Goal: Ask a question

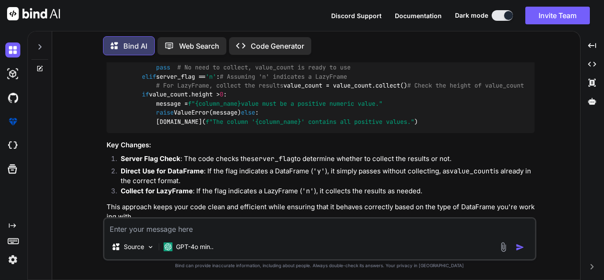
scroll to position [1318, 0]
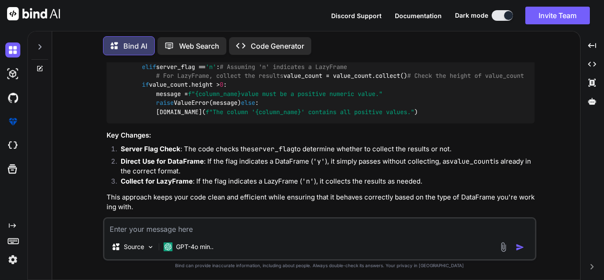
click at [40, 65] on icon at bounding box center [40, 67] width 4 height 4
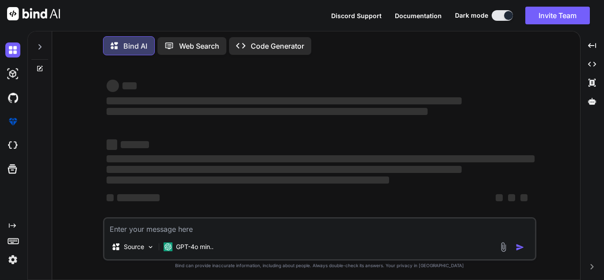
type textarea "x"
click at [235, 226] on textarea at bounding box center [319, 226] width 430 height 16
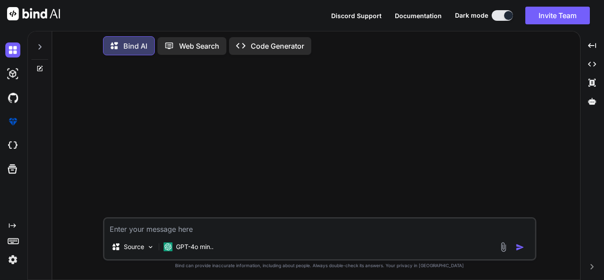
paste textarea "def importGraphZip(request, configFilePath): try: if 'uploadFile' not in reques…"
type textarea "def importGraphZip(request, configFilePath): try: if 'uploadFile' not in reques…"
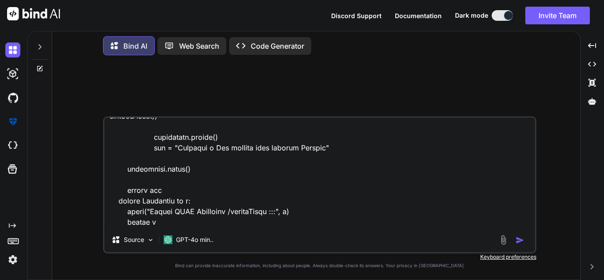
type textarea "x"
type textarea "def importGraphZip(request, configFilePath): try: if 'uploadFile' not in reques…"
type textarea "x"
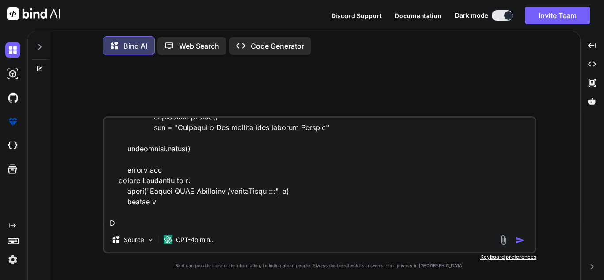
scroll to position [1114, 0]
type textarea "def importGraphZip(request, configFilePath): try: if 'uploadFile' not in reques…"
type textarea "x"
type textarea "def importGraphZip(request, configFilePath): try: if 'uploadFile' not in reques…"
type textarea "x"
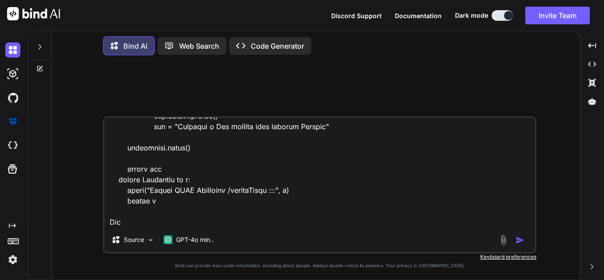
type textarea "def importGraphZip(request, configFilePath): try: if 'uploadFile' not in reques…"
type textarea "x"
type textarea "def importGraphZip(request, configFilePath): try: if 'uploadFile' not in reques…"
type textarea "x"
type textarea "def importGraphZip(request, configFilePath): try: if 'uploadFile' not in reques…"
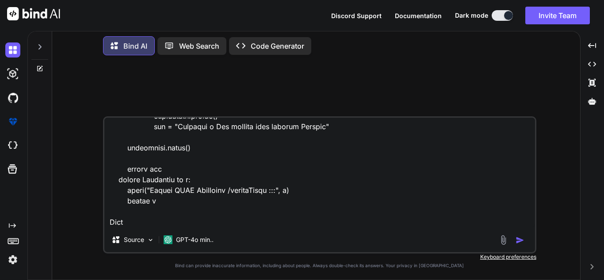
type textarea "x"
type textarea "def importGraphZip(request, configFilePath): try: if 'uploadFile' not in reques…"
type textarea "x"
type textarea "def importGraphZip(request, configFilePath): try: if 'uploadFile' not in reques…"
type textarea "x"
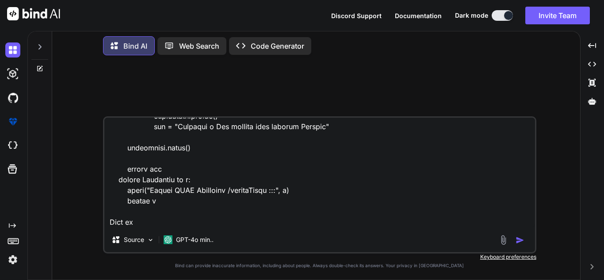
type textarea "def importGraphZip(request, configFilePath): try: if 'uploadFile' not in reques…"
type textarea "x"
type textarea "def importGraphZip(request, configFilePath): try: if 'uploadFile' not in reques…"
type textarea "x"
type textarea "def importGraphZip(request, configFilePath): try: if 'uploadFile' not in reques…"
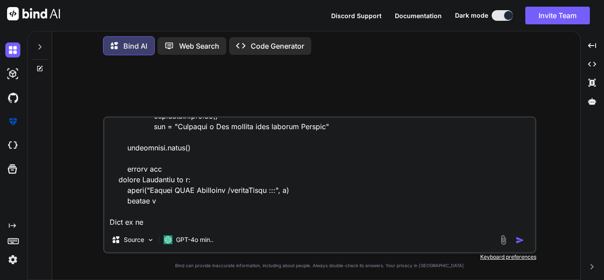
type textarea "x"
type textarea "def importGraphZip(request, configFilePath): try: if 'uploadFile' not in reques…"
type textarea "x"
type textarea "def importGraphZip(request, configFilePath): try: if 'uploadFile' not in reques…"
type textarea "x"
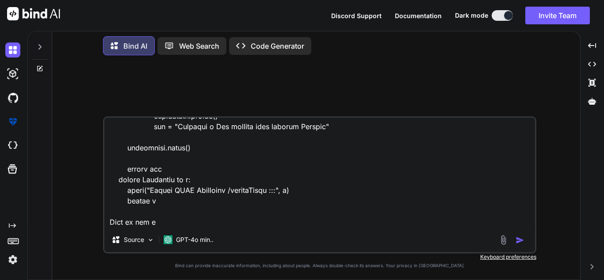
type textarea "def importGraphZip(request, configFilePath): try: if 'uploadFile' not in reques…"
type textarea "x"
type textarea "def importGraphZip(request, configFilePath): try: if 'uploadFile' not in reques…"
type textarea "x"
type textarea "def importGraphZip(request, configFilePath): try: if 'uploadFile' not in reques…"
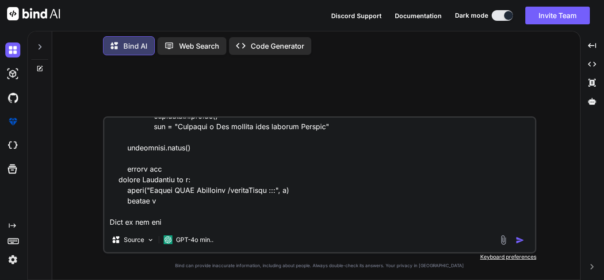
type textarea "x"
type textarea "def importGraphZip(request, configFilePath): try: if 'uploadFile' not in reques…"
type textarea "x"
type textarea "def importGraphZip(request, configFilePath): try: if 'uploadFile' not in reques…"
type textarea "x"
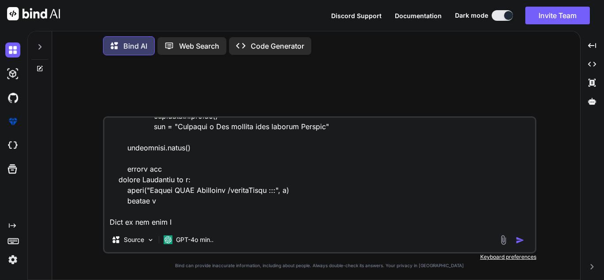
type textarea "def importGraphZip(request, configFilePath): try: if 'uploadFile' not in reques…"
type textarea "x"
type textarea "def importGraphZip(request, configFilePath): try: if 'uploadFile' not in reques…"
type textarea "x"
type textarea "def importGraphZip(request, configFilePath): try: if 'uploadFile' not in reques…"
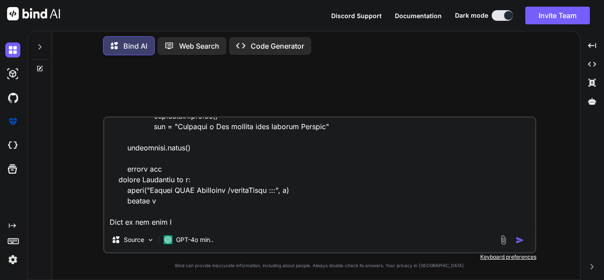
type textarea "x"
type textarea "def importGraphZip(request, configFilePath): try: if 'uploadFile' not in reques…"
type textarea "x"
type textarea "def importGraphZip(request, configFilePath): try: if 'uploadFile' not in reques…"
type textarea "x"
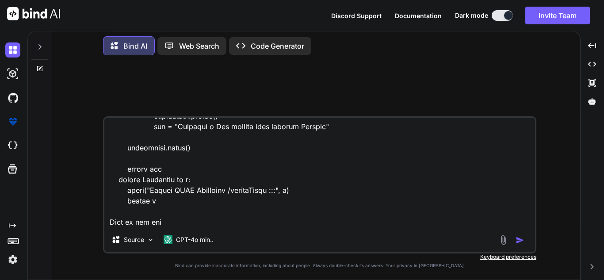
type textarea "def importGraphZip(request, configFilePath): try: if 'uploadFile' not in reques…"
type textarea "x"
type textarea "def importGraphZip(request, configFilePath): try: if 'uploadFile' not in reques…"
type textarea "x"
type textarea "def importGraphZip(request, configFilePath): try: if 'uploadFile' not in reques…"
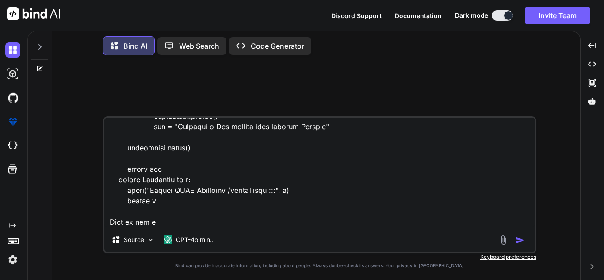
type textarea "x"
type textarea "def importGraphZip(request, configFilePath): try: if 'uploadFile' not in reques…"
type textarea "x"
type textarea "def importGraphZip(request, configFilePath): try: if 'uploadFile' not in reques…"
type textarea "x"
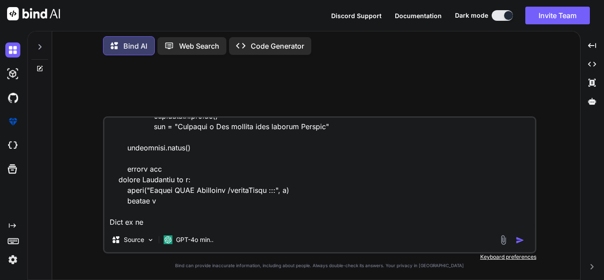
type textarea "def importGraphZip(request, configFilePath): try: if 'uploadFile' not in reques…"
type textarea "x"
type textarea "def importGraphZip(request, configFilePath): try: if 'uploadFile' not in reques…"
type textarea "x"
type textarea "def importGraphZip(request, configFilePath): try: if 'uploadFile' not in reques…"
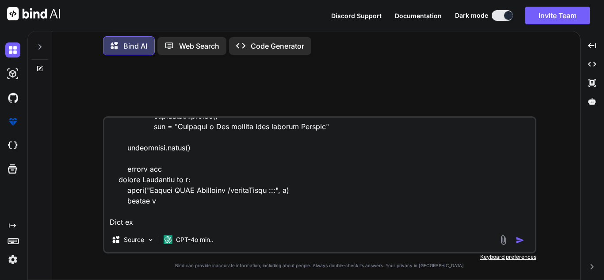
type textarea "x"
type textarea "def importGraphZip(request, configFilePath): try: if 'uploadFile' not in reques…"
type textarea "x"
type textarea "def importGraphZip(request, configFilePath): try: if 'uploadFile' not in reques…"
type textarea "x"
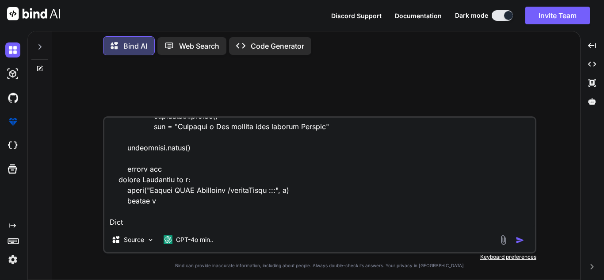
type textarea "def importGraphZip(request, configFilePath): try: if 'uploadFile' not in reques…"
type textarea "x"
type textarea "def importGraphZip(request, configFilePath): try: if 'uploadFile' not in reques…"
type textarea "x"
type textarea "def importGraphZip(request, configFilePath): try: if 'uploadFile' not in reques…"
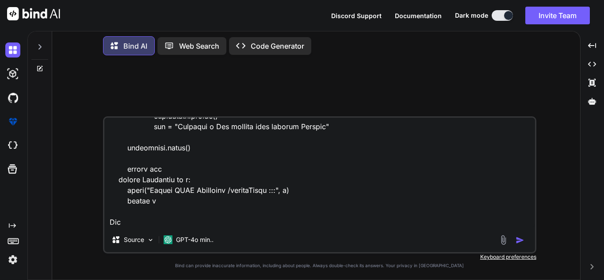
type textarea "x"
type textarea "def importGraphZip(request, configFilePath): try: if 'uploadFile' not in reques…"
type textarea "x"
type textarea "def importGraphZip(request, configFilePath): try: if 'uploadFile' not in reques…"
type textarea "x"
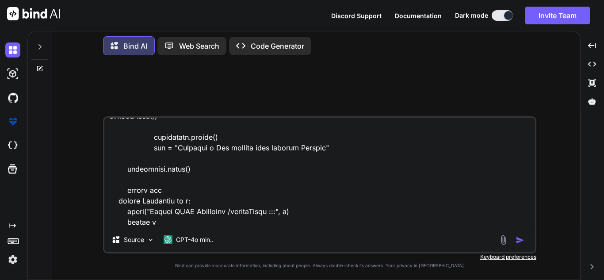
type textarea "def importGraphZip(request, configFilePath): try: if 'uploadFile' not in reques…"
type textarea "x"
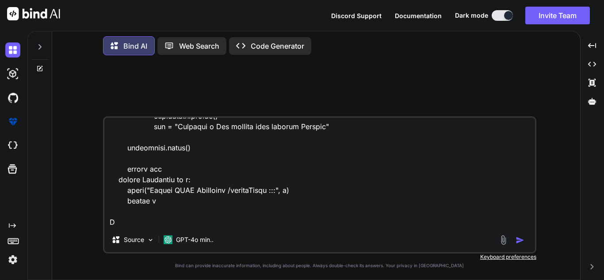
type textarea "def importGraphZip(request, configFilePath): try: if 'uploadFile' not in reques…"
type textarea "x"
type textarea "def importGraphZip(request, configFilePath): try: if 'uploadFile' not in reques…"
type textarea "x"
type textarea "def importGraphZip(request, configFilePath): try: if 'uploadFile' not in reques…"
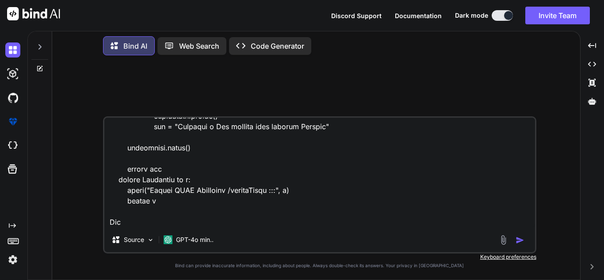
type textarea "x"
type textarea "def importGraphZip(request, configFilePath): try: if 'uploadFile' not in reques…"
type textarea "x"
type textarea "def importGraphZip(request, configFilePath): try: if 'uploadFile' not in reques…"
type textarea "x"
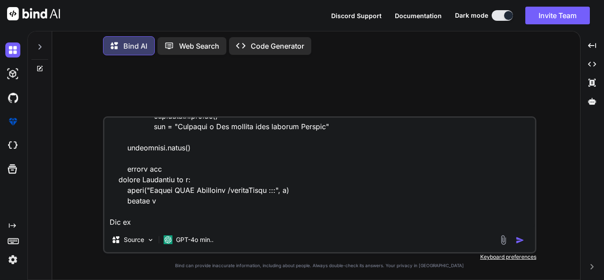
type textarea "def importGraphZip(request, configFilePath): try: if 'uploadFile' not in reques…"
type textarea "x"
type textarea "def importGraphZip(request, configFilePath): try: if 'uploadFile' not in reques…"
type textarea "x"
type textarea "def importGraphZip(request, configFilePath): try: if 'uploadFile' not in reques…"
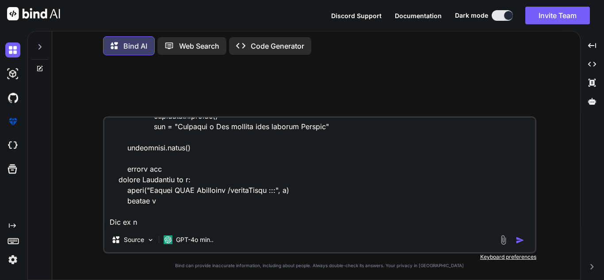
type textarea "x"
type textarea "def importGraphZip(request, configFilePath): try: if 'uploadFile' not in reques…"
type textarea "x"
type textarea "def importGraphZip(request, configFilePath): try: if 'uploadFile' not in reques…"
type textarea "x"
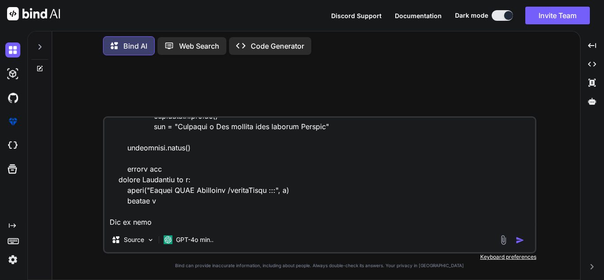
type textarea "def importGraphZip(request, configFilePath): try: if 'uploadFile' not in reques…"
type textarea "x"
type textarea "def importGraphZip(request, configFilePath): try: if 'uploadFile' not in reques…"
type textarea "x"
type textarea "def importGraphZip(request, configFilePath): try: if 'uploadFile' not in reques…"
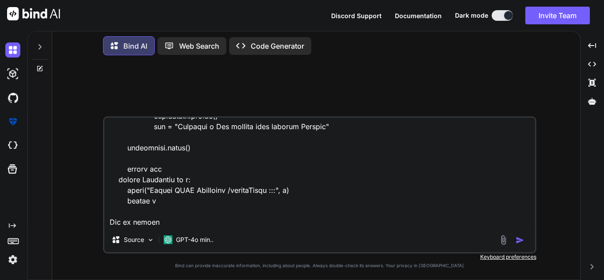
type textarea "x"
type textarea "def importGraphZip(request, configFilePath): try: if 'uploadFile' not in reques…"
type textarea "x"
type textarea "def importGraphZip(request, configFilePath): try: if 'uploadFile' not in reques…"
type textarea "x"
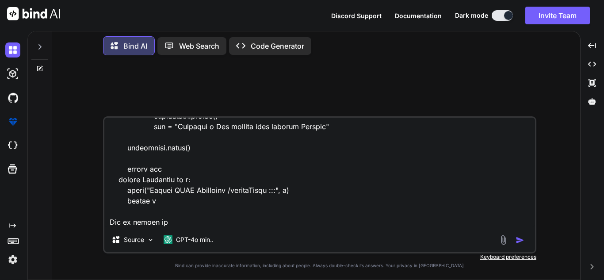
type textarea "def importGraphZip(request, configFilePath): try: if 'uploadFile' not in reques…"
type textarea "x"
type textarea "def importGraphZip(request, configFilePath): try: if 'uploadFile' not in reques…"
type textarea "x"
type textarea "def importGraphZip(request, configFilePath): try: if 'uploadFile' not in reques…"
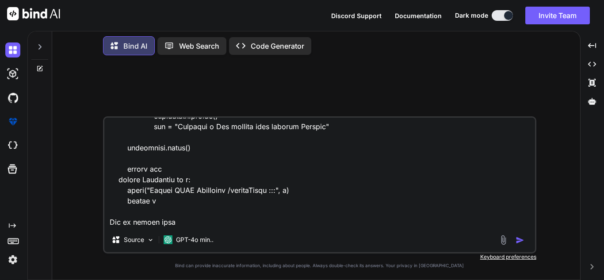
type textarea "x"
type textarea "def importGraphZip(request, configFilePath): try: if 'uploadFile' not in reques…"
type textarea "x"
type textarea "def importGraphZip(request, configFilePath): try: if 'uploadFile' not in reques…"
type textarea "x"
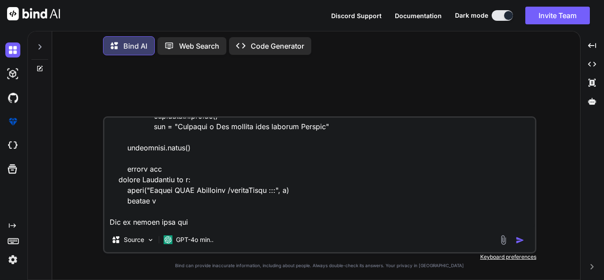
type textarea "def importGraphZip(request, configFilePath): try: if 'uploadFile' not in reques…"
type textarea "x"
type textarea "def importGraphZip(request, configFilePath): try: if 'uploadFile' not in reques…"
type textarea "x"
type textarea "def importGraphZip(request, configFilePath): try: if 'uploadFile' not in reques…"
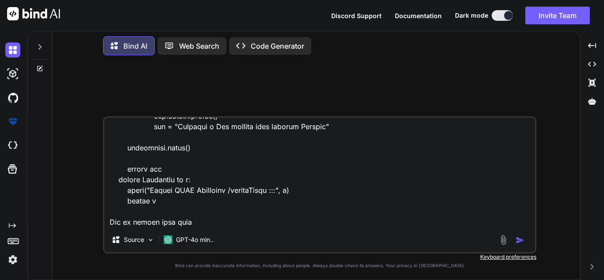
type textarea "x"
type textarea "def importGraphZip(request, configFilePath): try: if 'uploadFile' not in reques…"
type textarea "x"
type textarea "def importGraphZip(request, configFilePath): try: if 'uploadFile' not in reques…"
type textarea "x"
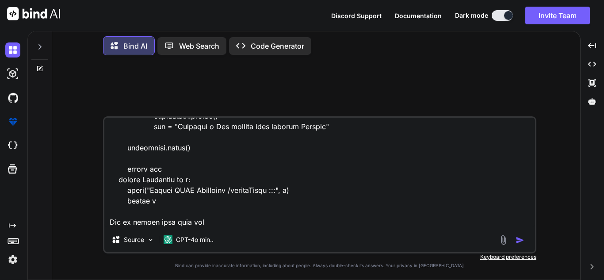
type textarea "def importGraphZip(request, configFilePath): try: if 'uploadFile' not in reques…"
type textarea "x"
type textarea "def importGraphZip(request, configFilePath): try: if 'uploadFile' not in reques…"
type textarea "x"
type textarea "def importGraphZip(request, configFilePath): try: if 'uploadFile' not in reques…"
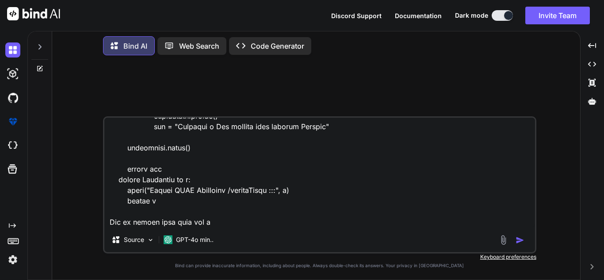
type textarea "x"
type textarea "def importGraphZip(request, configFilePath): try: if 'uploadFile' not in reques…"
type textarea "x"
type textarea "def importGraphZip(request, configFilePath): try: if 'uploadFile' not in reques…"
type textarea "x"
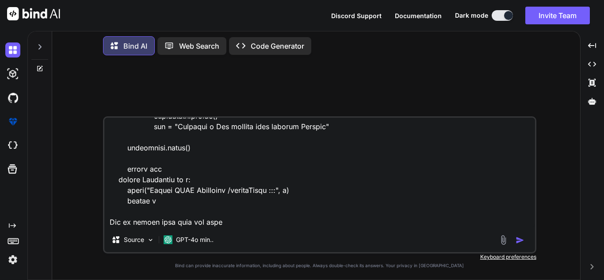
type textarea "def importGraphZip(request, configFilePath): try: if 'uploadFile' not in reques…"
type textarea "x"
type textarea "def importGraphZip(request, configFilePath): try: if 'uploadFile' not in reques…"
type textarea "x"
type textarea "def importGraphZip(request, configFilePath): try: if 'uploadFile' not in reques…"
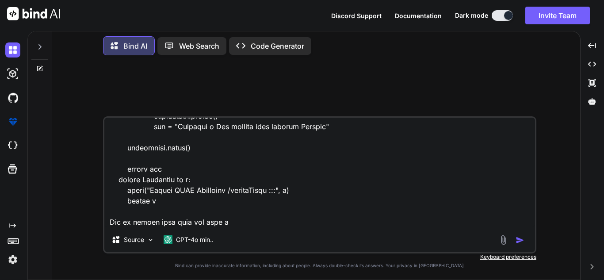
type textarea "x"
type textarea "def importGraphZip(request, configFilePath): try: if 'uploadFile' not in reques…"
type textarea "x"
type textarea "def importGraphZip(request, configFilePath): try: if 'uploadFile' not in reques…"
type textarea "x"
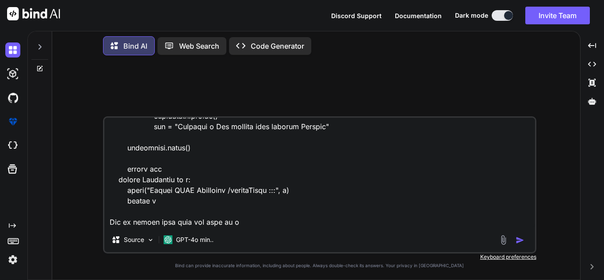
type textarea "def importGraphZip(request, configFilePath): try: if 'uploadFile' not in reques…"
type textarea "x"
type textarea "def importGraphZip(request, configFilePath): try: if 'uploadFile' not in reques…"
type textarea "x"
type textarea "def importGraphZip(request, configFilePath): try: if 'uploadFile' not in reques…"
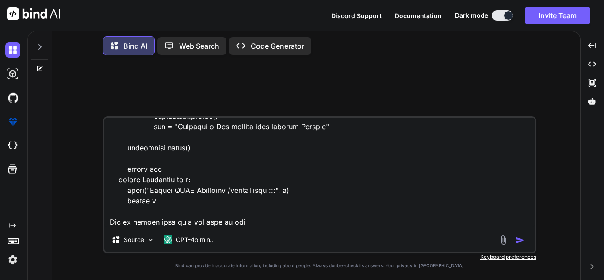
type textarea "x"
type textarea "def importGraphZip(request, configFilePath): try: if 'uploadFile' not in reques…"
type textarea "x"
type textarea "def importGraphZip(request, configFilePath): try: if 'uploadFile' not in reques…"
type textarea "x"
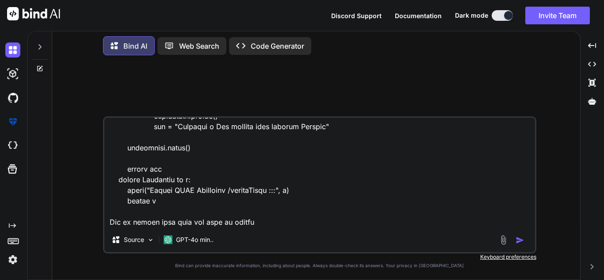
type textarea "def importGraphZip(request, configFilePath): try: if 'uploadFile' not in reques…"
type textarea "x"
type textarea "def importGraphZip(request, configFilePath): try: if 'uploadFile' not in reques…"
type textarea "x"
type textarea "def importGraphZip(request, configFilePath): try: if 'uploadFile' not in reques…"
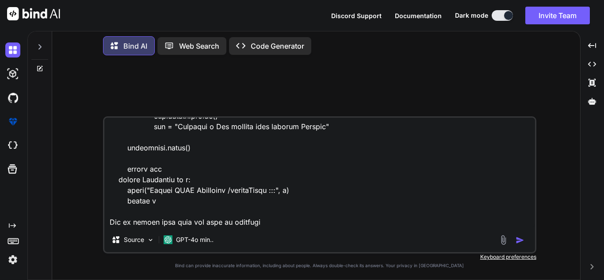
type textarea "x"
type textarea "def importGraphZip(request, configFilePath): try: if 'uploadFile' not in reques…"
type textarea "x"
type textarea "def importGraphZip(request, configFilePath): try: if 'uploadFile' not in reques…"
type textarea "x"
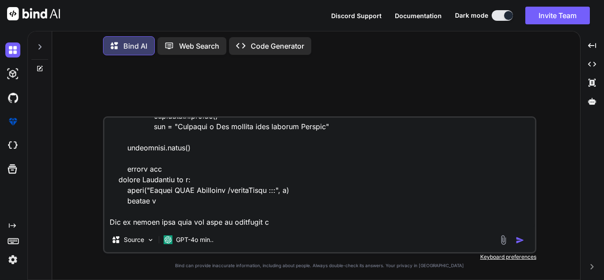
type textarea "def importGraphZip(request, configFilePath): try: if 'uploadFile' not in reques…"
type textarea "x"
type textarea "def importGraphZip(request, configFilePath): try: if 'uploadFile' not in reques…"
type textarea "x"
type textarea "def importGraphZip(request, configFilePath): try: if 'uploadFile' not in reques…"
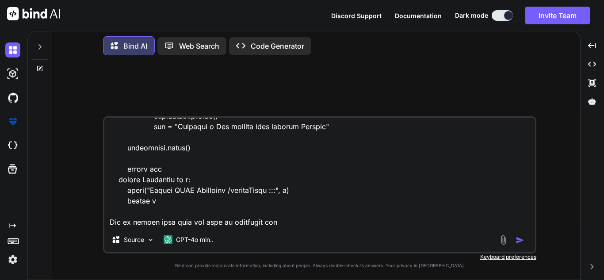
type textarea "x"
type textarea "def importGraphZip(request, configFilePath): try: if 'uploadFile' not in reques…"
type textarea "x"
type textarea "def importGraphZip(request, configFilePath): try: if 'uploadFile' not in reques…"
type textarea "x"
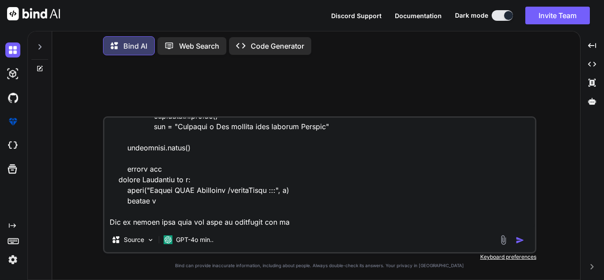
type textarea "def importGraphZip(request, configFilePath): try: if 'uploadFile' not in reques…"
type textarea "x"
type textarea "def importGraphZip(request, configFilePath): try: if 'uploadFile' not in reques…"
type textarea "x"
type textarea "def importGraphZip(request, configFilePath): try: if 'uploadFile' not in reques…"
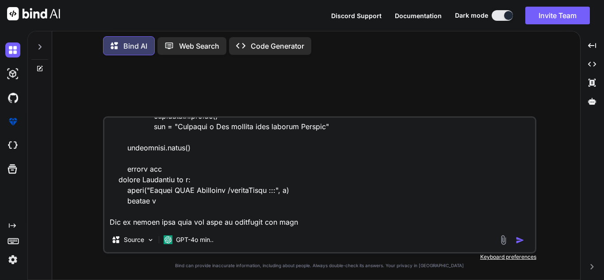
type textarea "x"
type textarea "def importGraphZip(request, configFilePath): try: if 'uploadFile' not in reques…"
type textarea "x"
type textarea "def importGraphZip(request, configFilePath): try: if 'uploadFile' not in reques…"
type textarea "x"
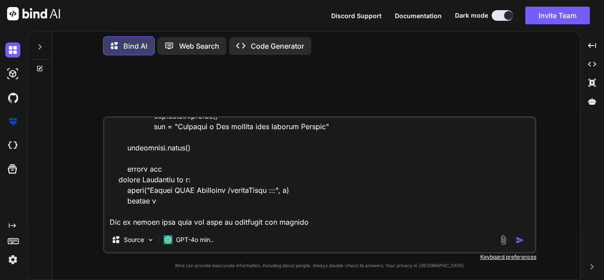
type textarea "def importGraphZip(request, configFilePath): try: if 'uploadFile' not in reques…"
type textarea "x"
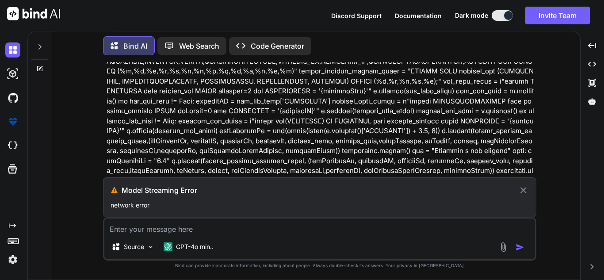
scroll to position [185, 0]
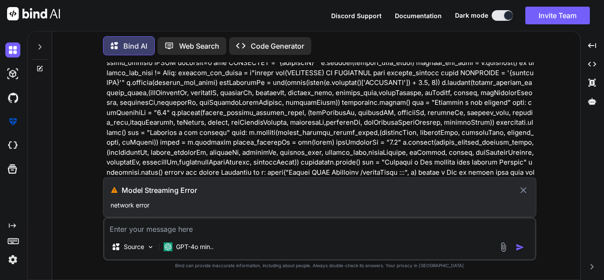
click at [522, 191] on icon at bounding box center [523, 190] width 6 height 6
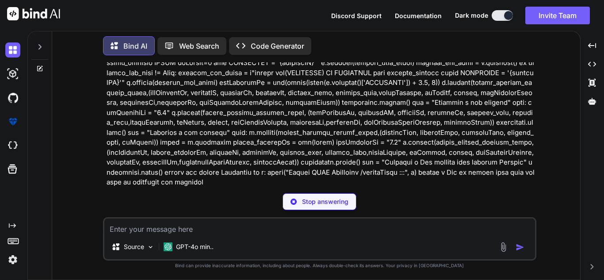
scroll to position [176, 0]
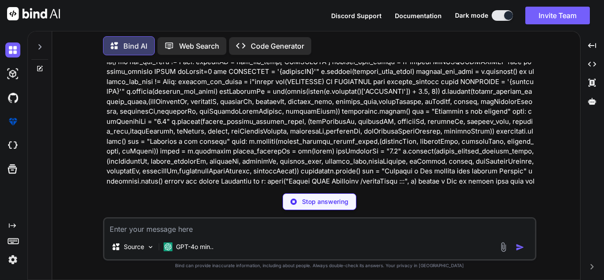
click at [471, 171] on p at bounding box center [320, 52] width 428 height 289
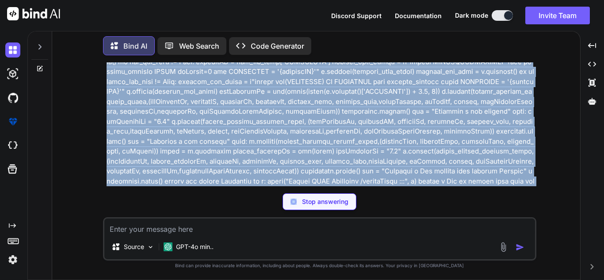
click at [471, 171] on p at bounding box center [320, 52] width 428 height 289
copy p "def importGraphZip(request, configFilePath): try: if 'uploadFile' not in reques…"
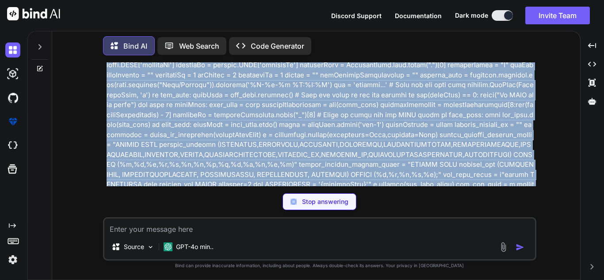
scroll to position [0, 0]
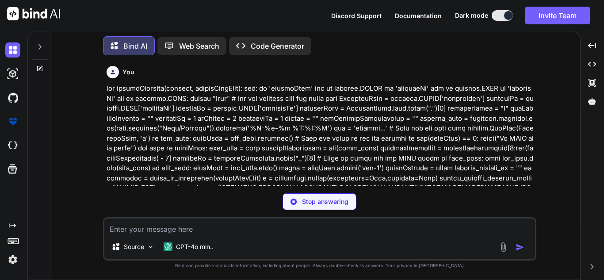
click at [330, 202] on p "Stop answering" at bounding box center [325, 201] width 46 height 9
type textarea "x"
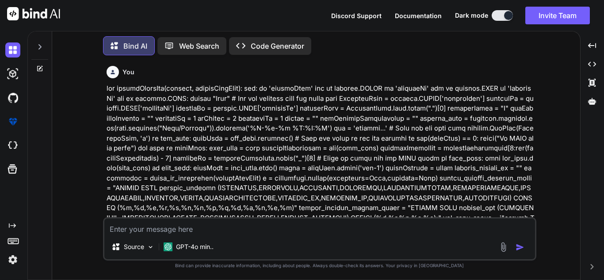
scroll to position [145, 0]
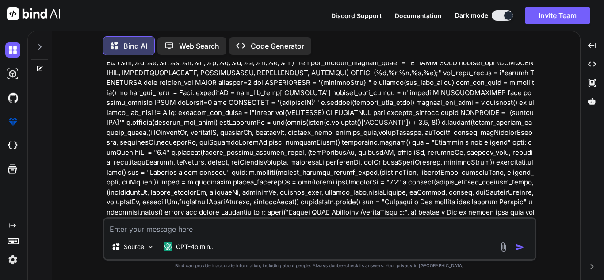
click at [208, 227] on textarea at bounding box center [319, 226] width 430 height 16
paste textarea "def importGraphZip(request, configFilePath): try: if 'uploadFile' not in reques…"
type textarea "def importGraphZip(request, configFilePath): try: if 'uploadFile' not in reques…"
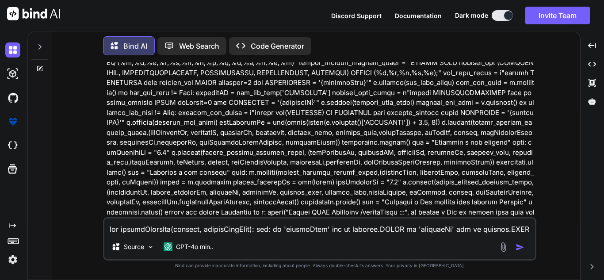
scroll to position [277, 0]
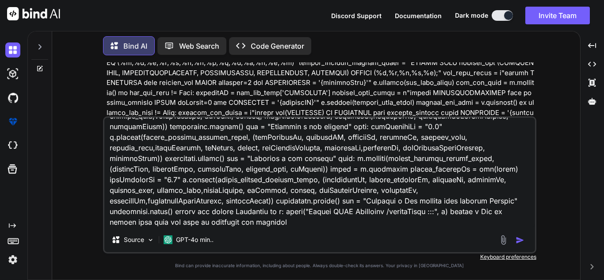
type textarea "x"
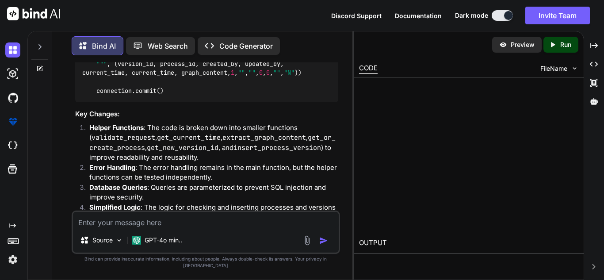
scroll to position [1635, 0]
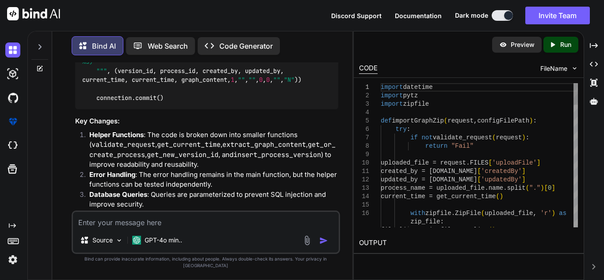
type textarea "x"
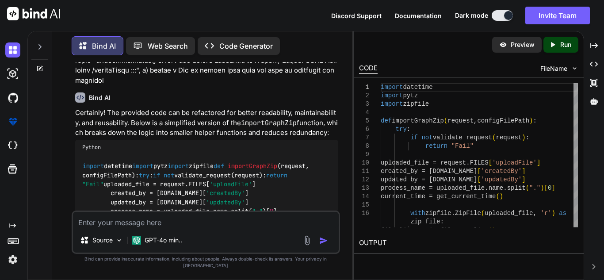
scroll to position [953, 0]
click at [314, 144] on img at bounding box center [315, 147] width 7 height 7
